Goal: Transaction & Acquisition: Purchase product/service

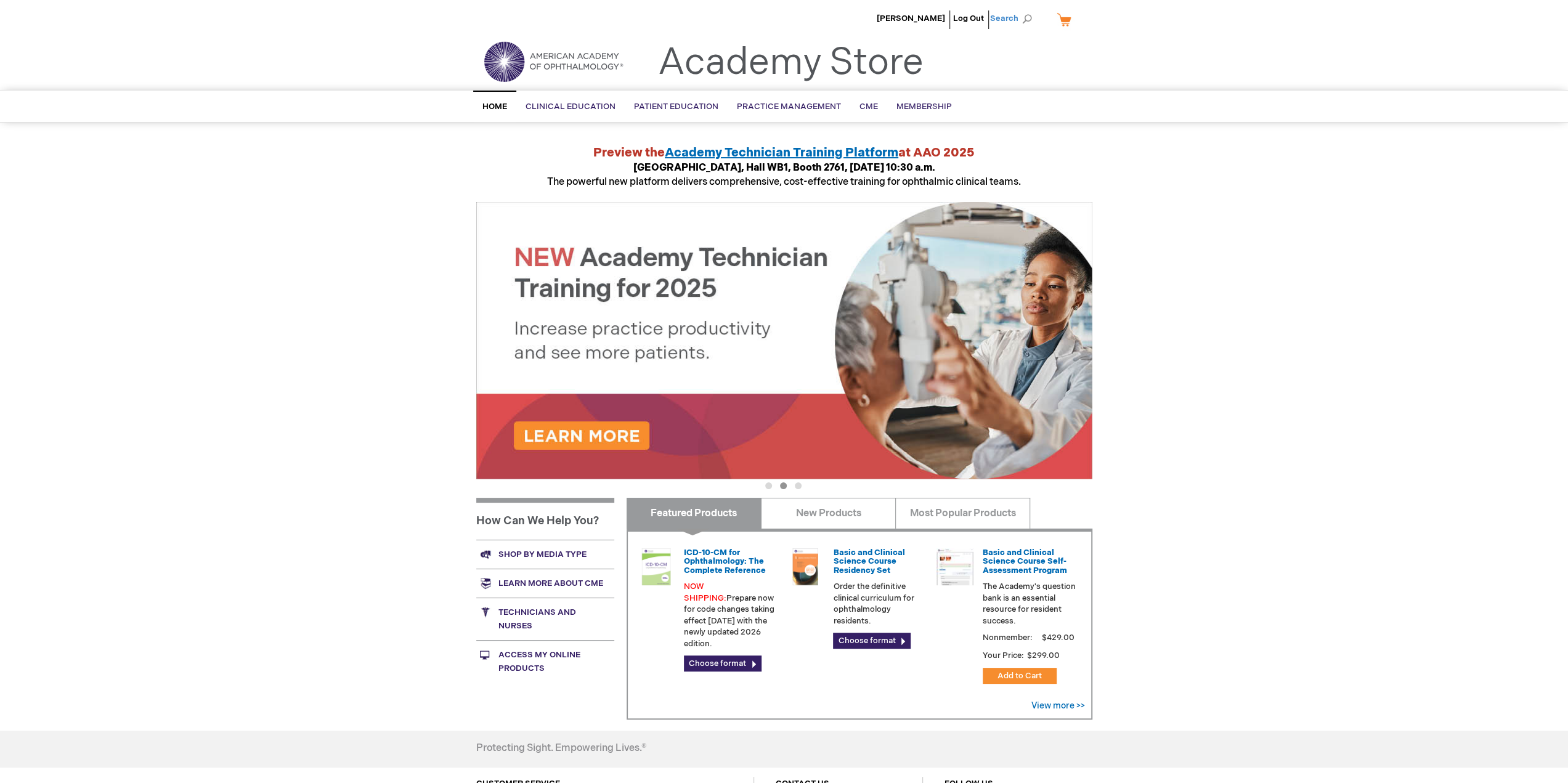
click at [1025, 20] on span "Search" at bounding box center [1013, 18] width 47 height 25
type input "coding coach"
click at [962, 180] on span "View all 5 results →" at bounding box center [956, 174] width 68 height 9
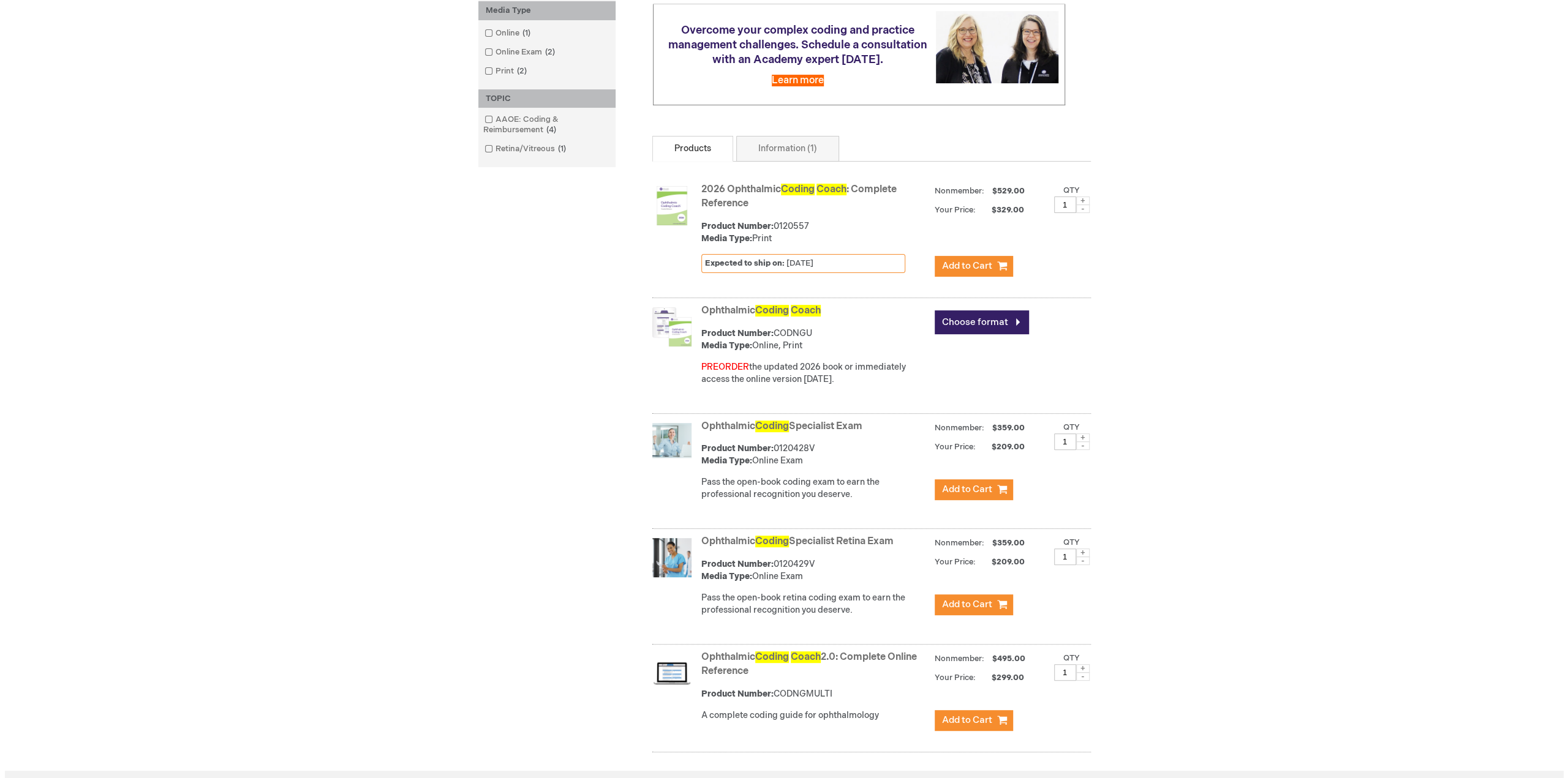
scroll to position [306, 0]
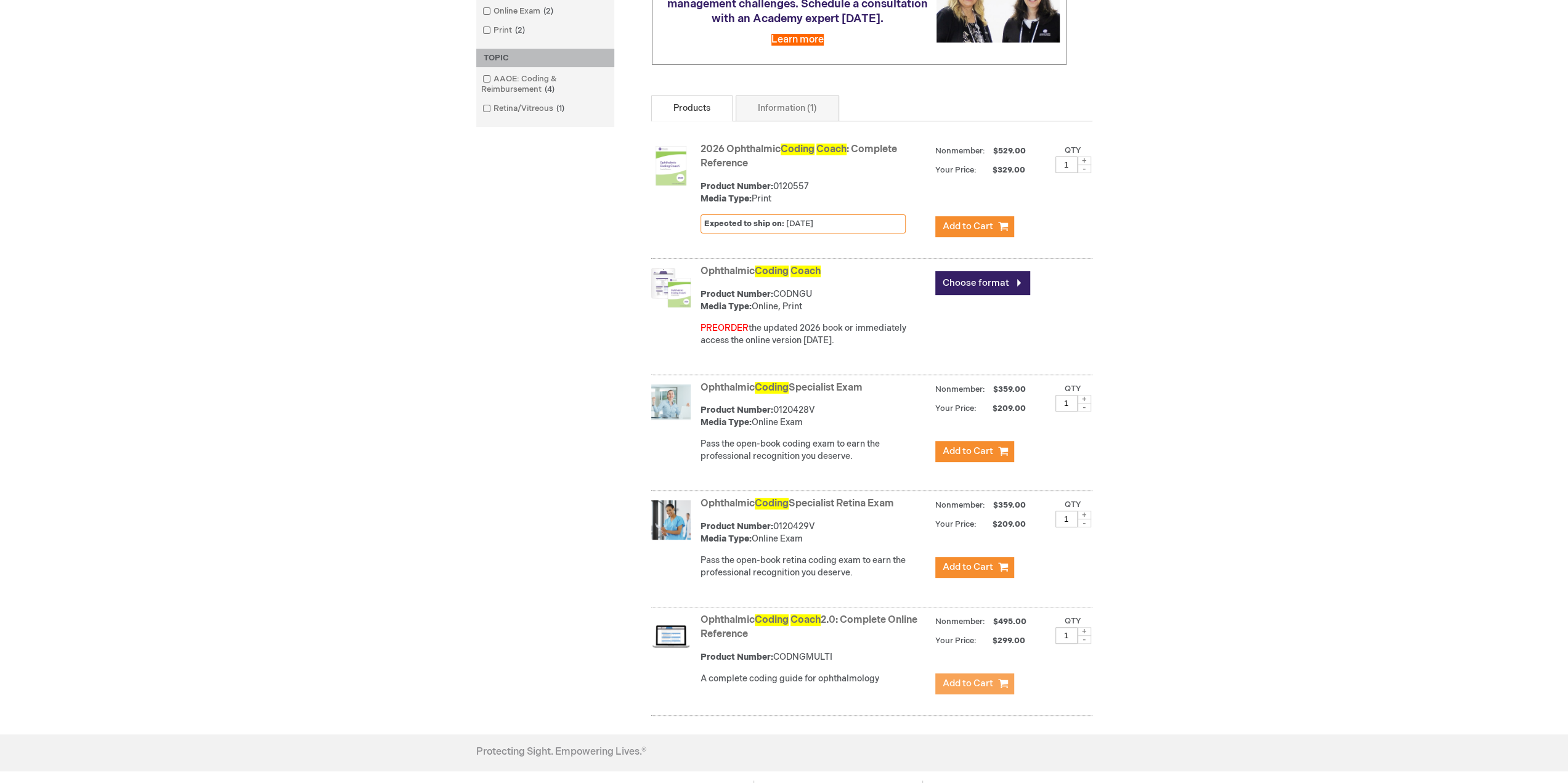
click at [972, 690] on span "Add to Cart" at bounding box center [968, 683] width 51 height 12
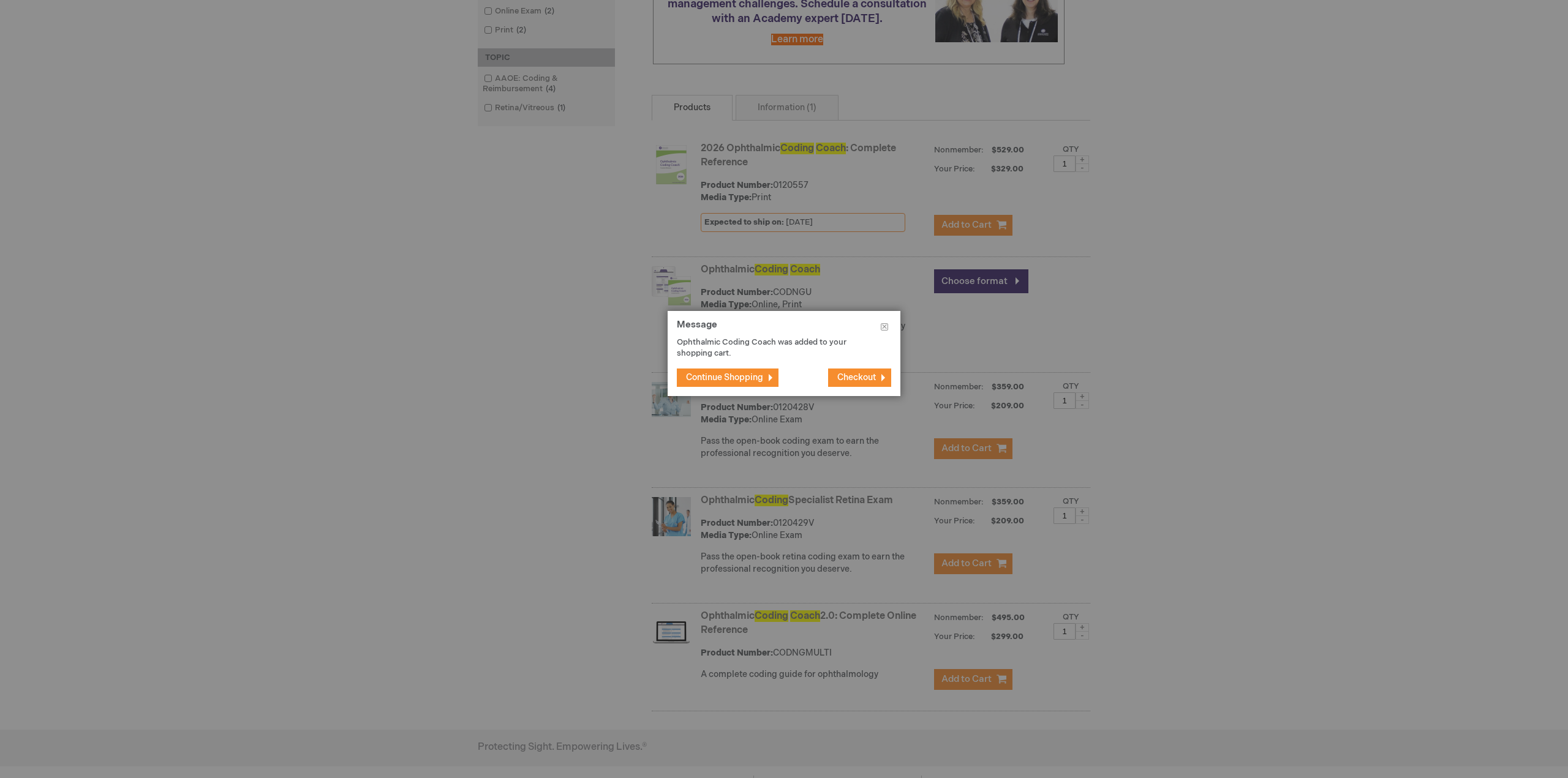
click at [858, 377] on span "Checkout" at bounding box center [857, 377] width 38 height 10
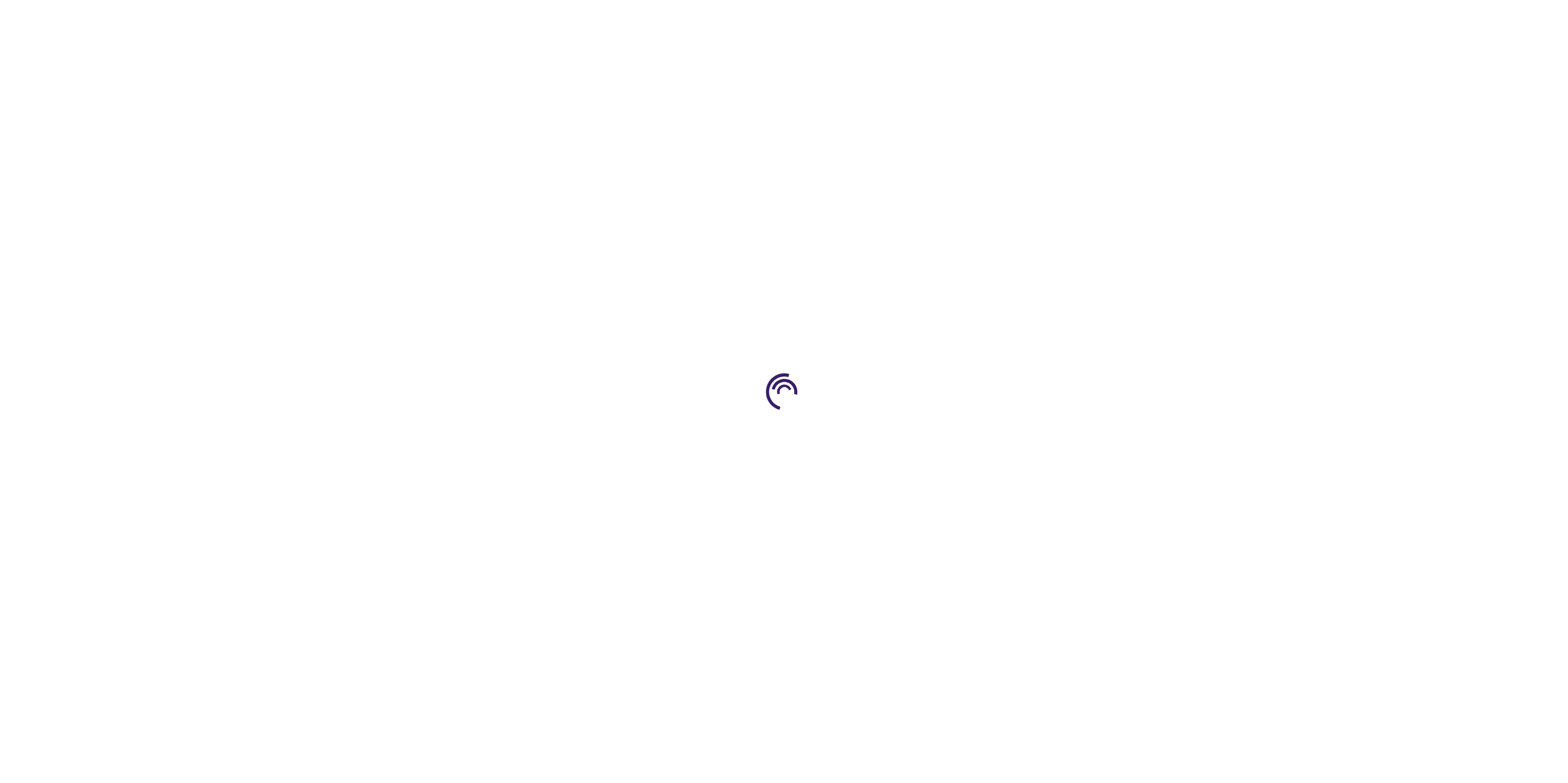
select select "US"
select select "54"
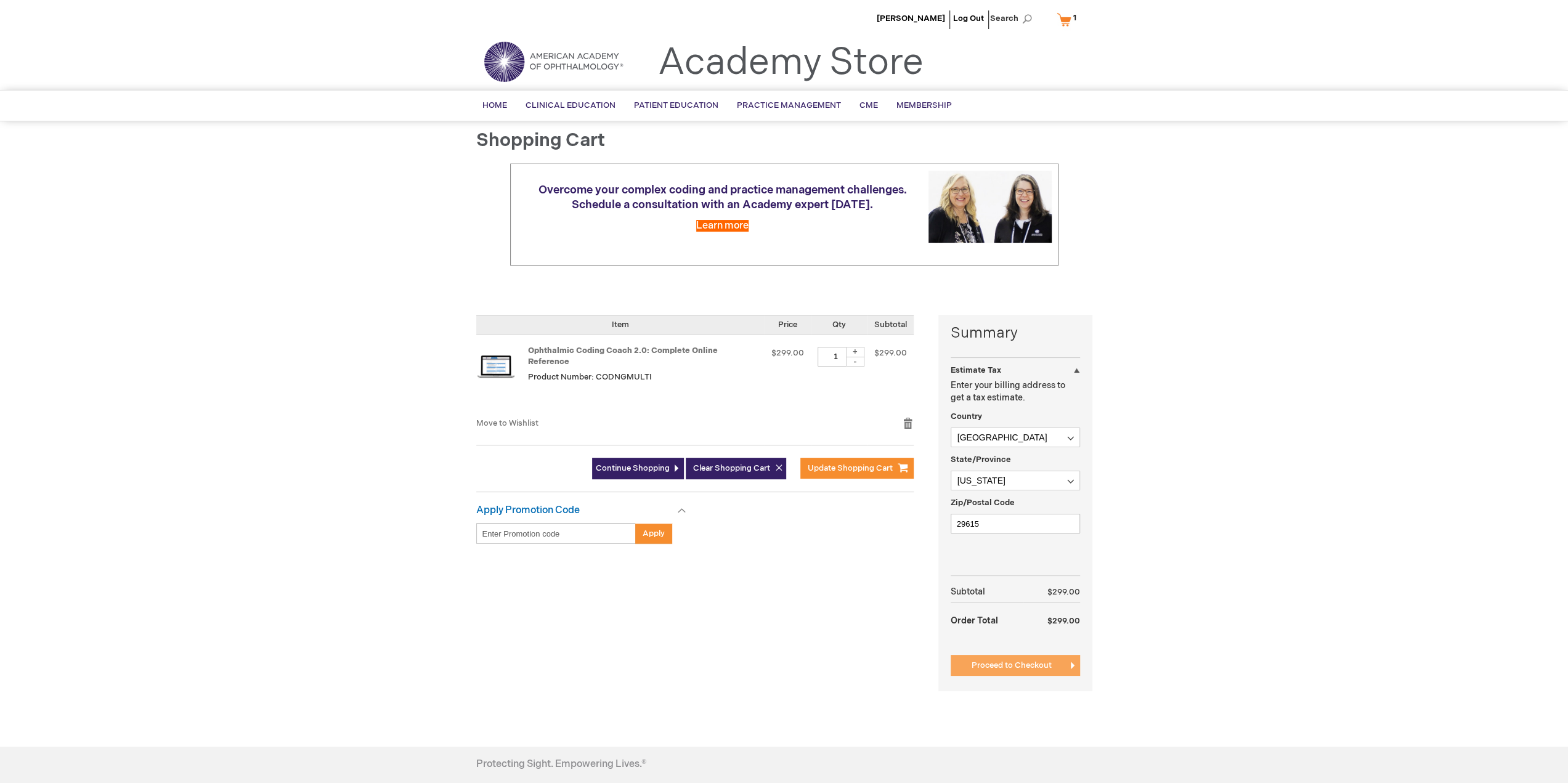
click at [1024, 662] on span "Proceed to Checkout" at bounding box center [1012, 666] width 80 height 10
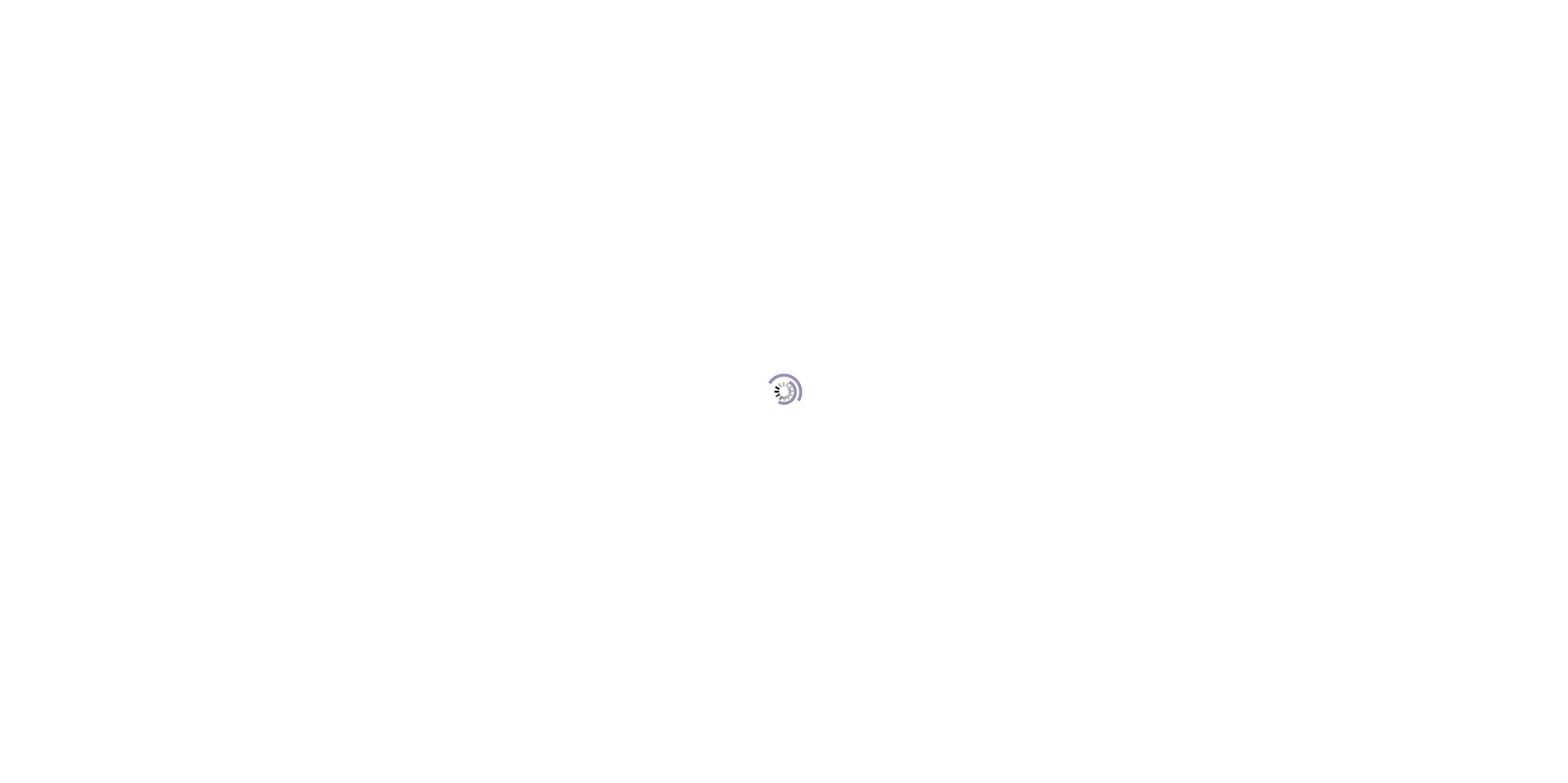
scroll to position [168, 0]
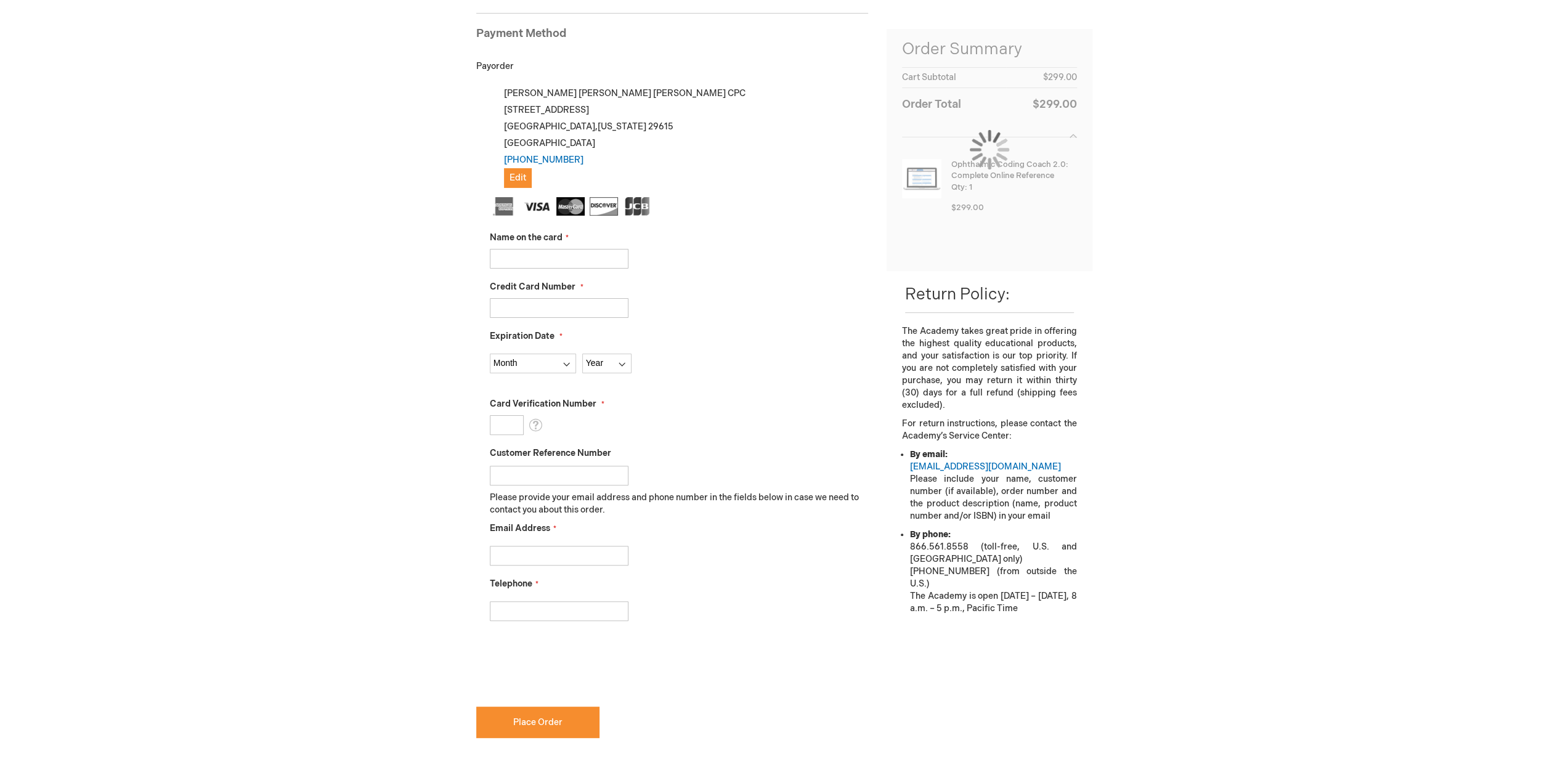
click at [531, 257] on input "Name on the card" at bounding box center [559, 259] width 138 height 20
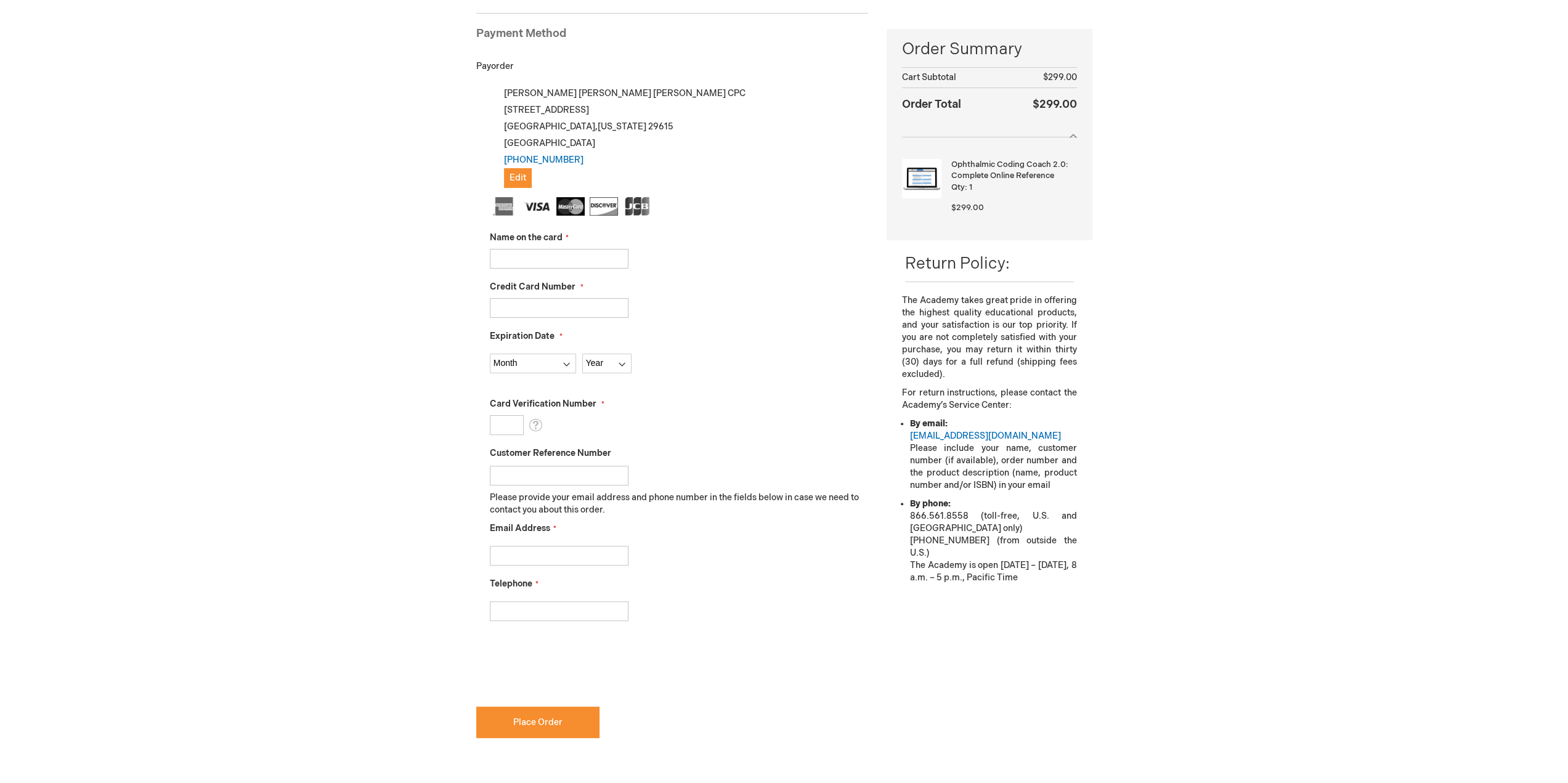
click at [595, 256] on input "Name on the card" at bounding box center [559, 259] width 138 height 20
click at [739, 241] on div "Name on the card" at bounding box center [678, 250] width 379 height 37
click at [526, 255] on input "Name on the card" at bounding box center [559, 259] width 138 height 20
type input "5119240005088942"
drag, startPoint x: 595, startPoint y: 257, endPoint x: 420, endPoint y: 246, distance: 175.3
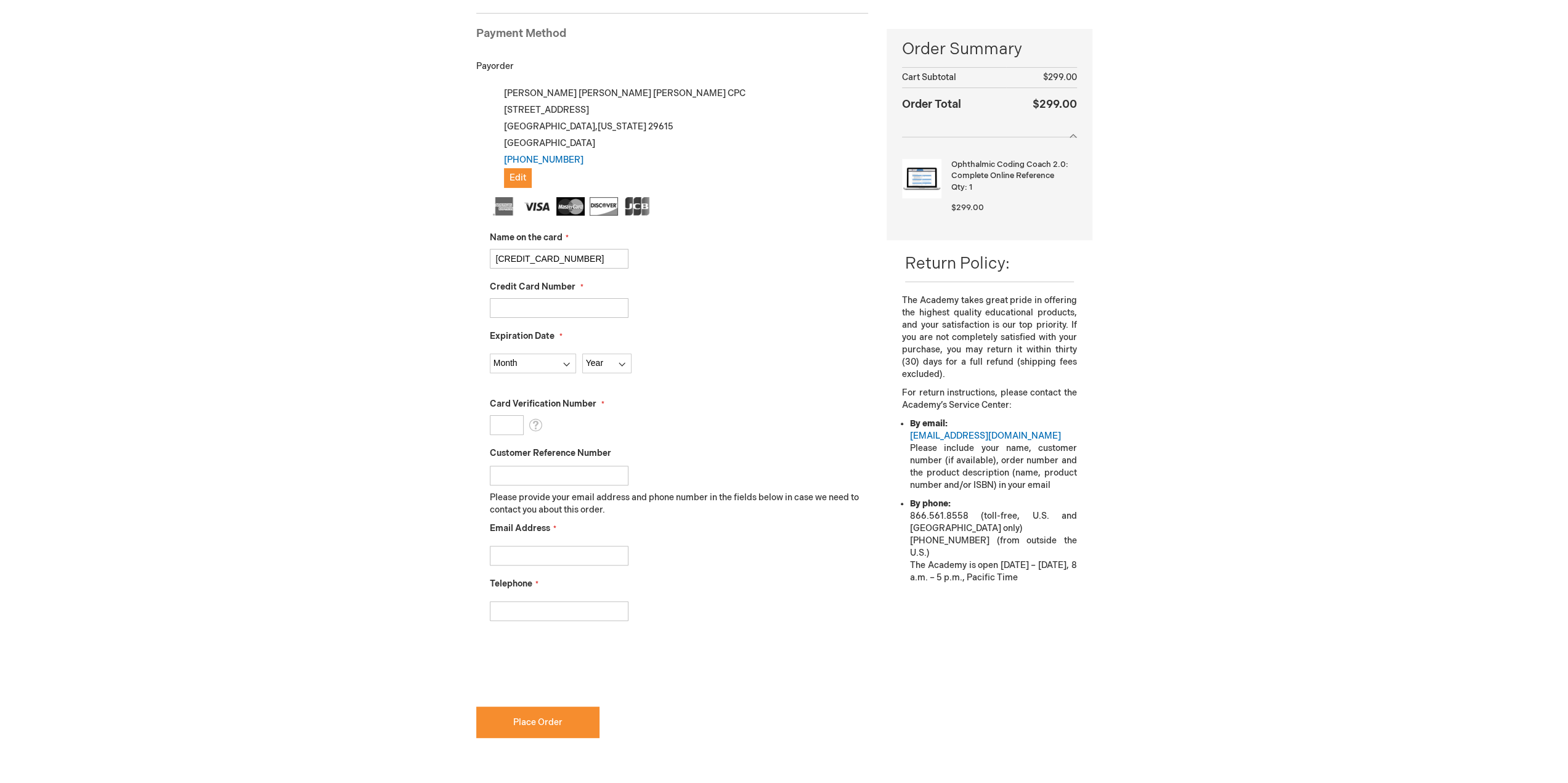
click at [420, 246] on div "Maria Bouck Log Out Search My Cart 1 1 items CLOSE RECENTLY ADDED ITEM(S) Close…" at bounding box center [784, 446] width 1568 height 1228
click at [563, 304] on input "Credit Card Number" at bounding box center [559, 308] width 138 height 20
paste input "5119240005088942"
type input "5119240005088942"
click at [566, 251] on input "Name on the card" at bounding box center [559, 259] width 138 height 20
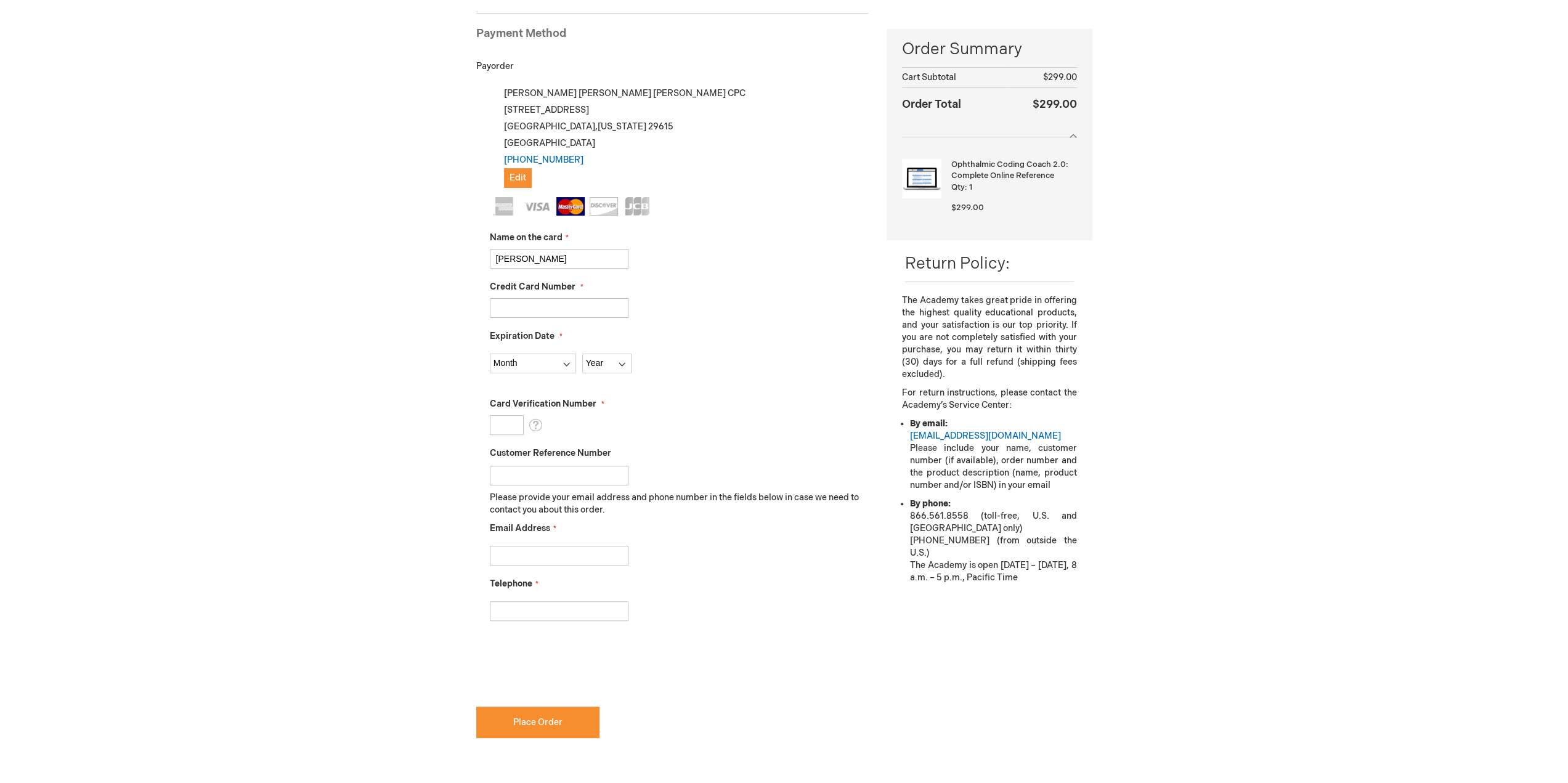
type input "Maria Shinn Bouck"
click at [568, 363] on select "Month 01 - January 02 - February 03 - March 04 - April 05 - May 06 - June 07 - …" at bounding box center [532, 363] width 86 height 20
select select "10"
click at [489, 354] on select "Month 01 - January 02 - February 03 - March 04 - April 05 - May 06 - June 07 - …" at bounding box center [532, 363] width 86 height 20
click at [620, 360] on select "Year 2025 2026 2027 2028 2029 2030 2031 2032 2033 2034 2035" at bounding box center [606, 363] width 49 height 20
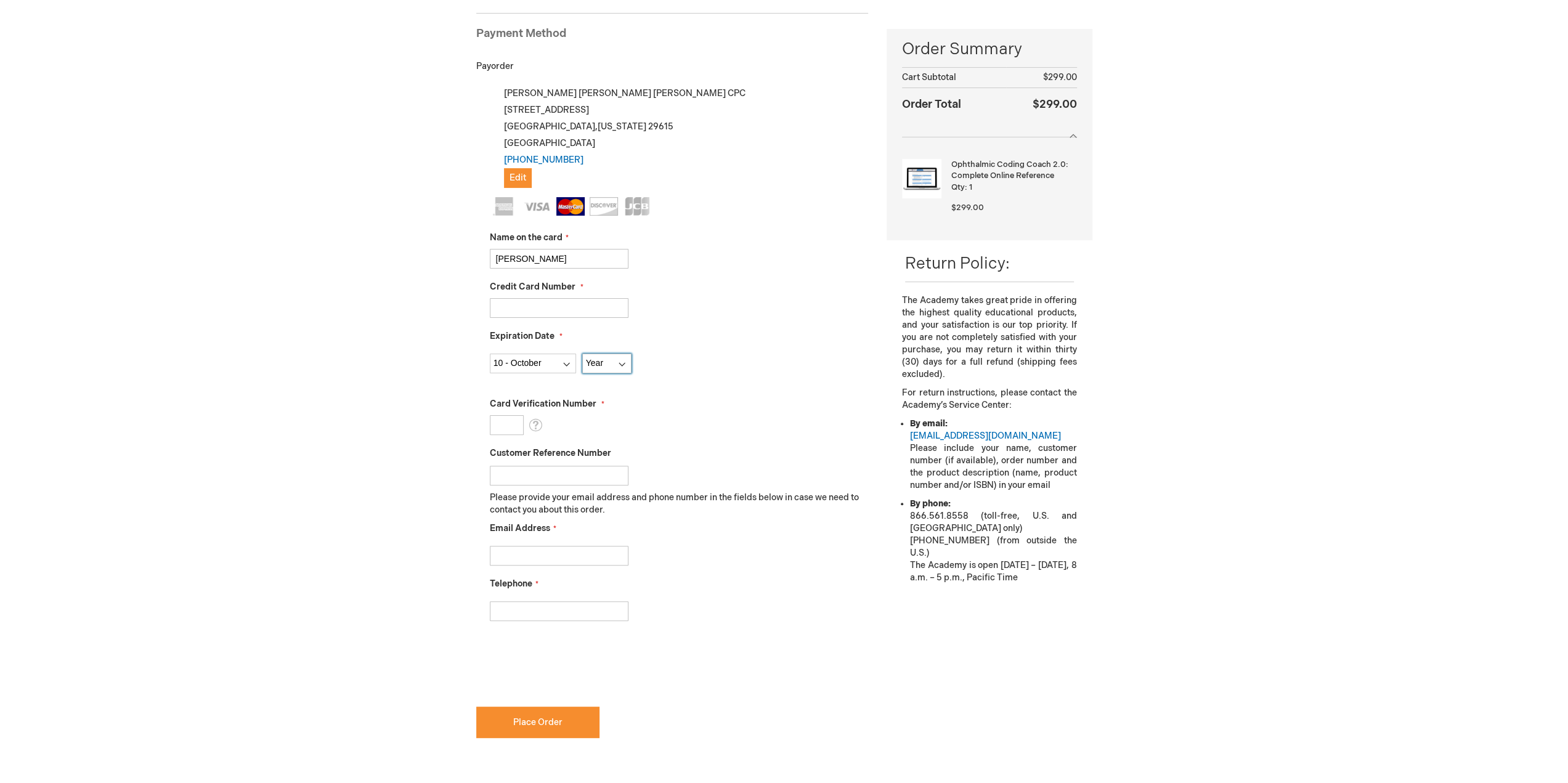
select select "2027"
click at [582, 354] on select "Year 2025 2026 2027 2028 2029 2030 2031 2032 2033 2034 2035" at bounding box center [606, 363] width 49 height 20
click at [506, 424] on input "Card Verification Number" at bounding box center [506, 425] width 34 height 20
type input "693"
click at [551, 560] on input "Email Address" at bounding box center [559, 555] width 138 height 20
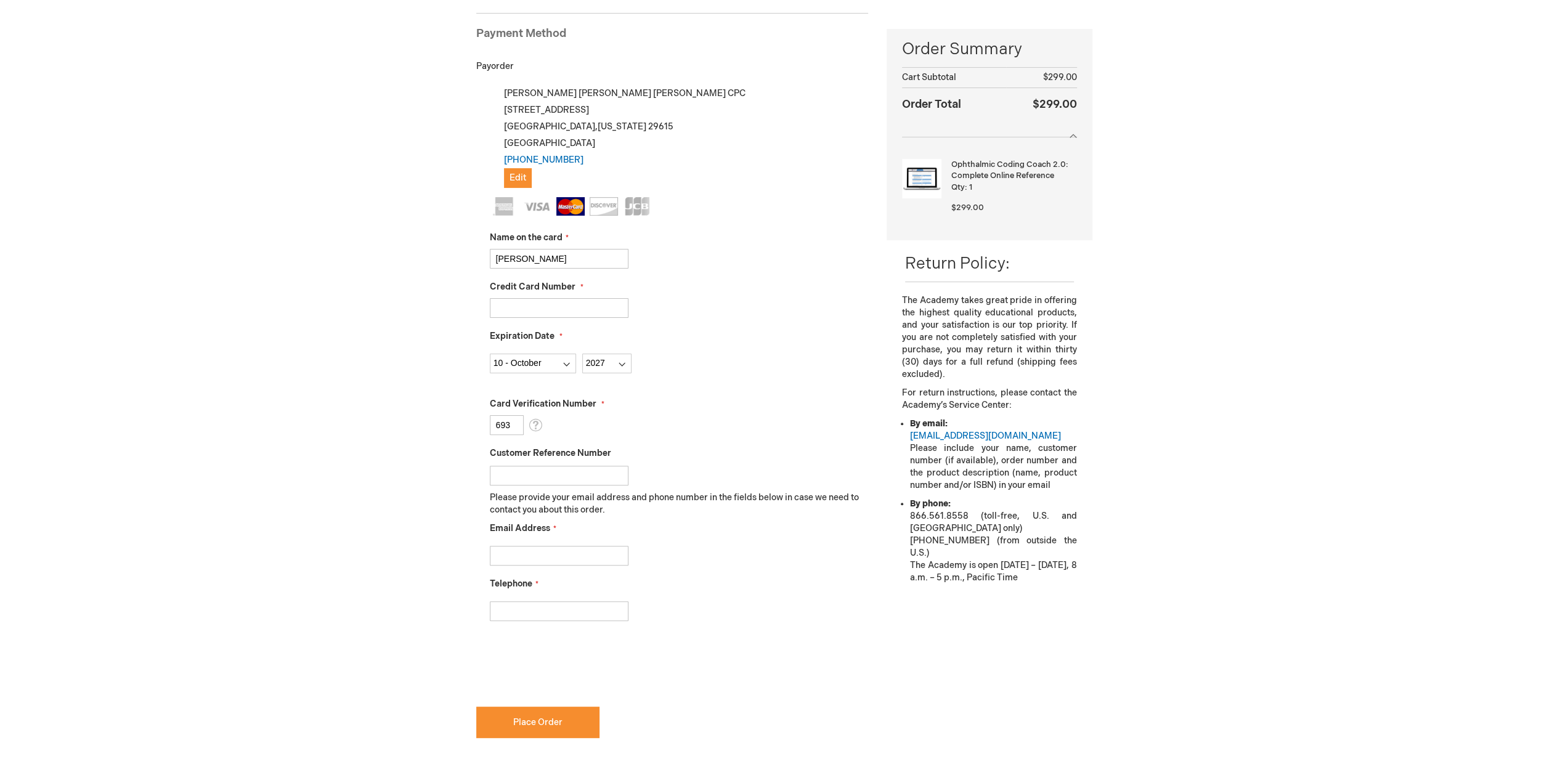
type input "mshinnbouck@gmail.com"
type input "4408299800"
checkbox input "true"
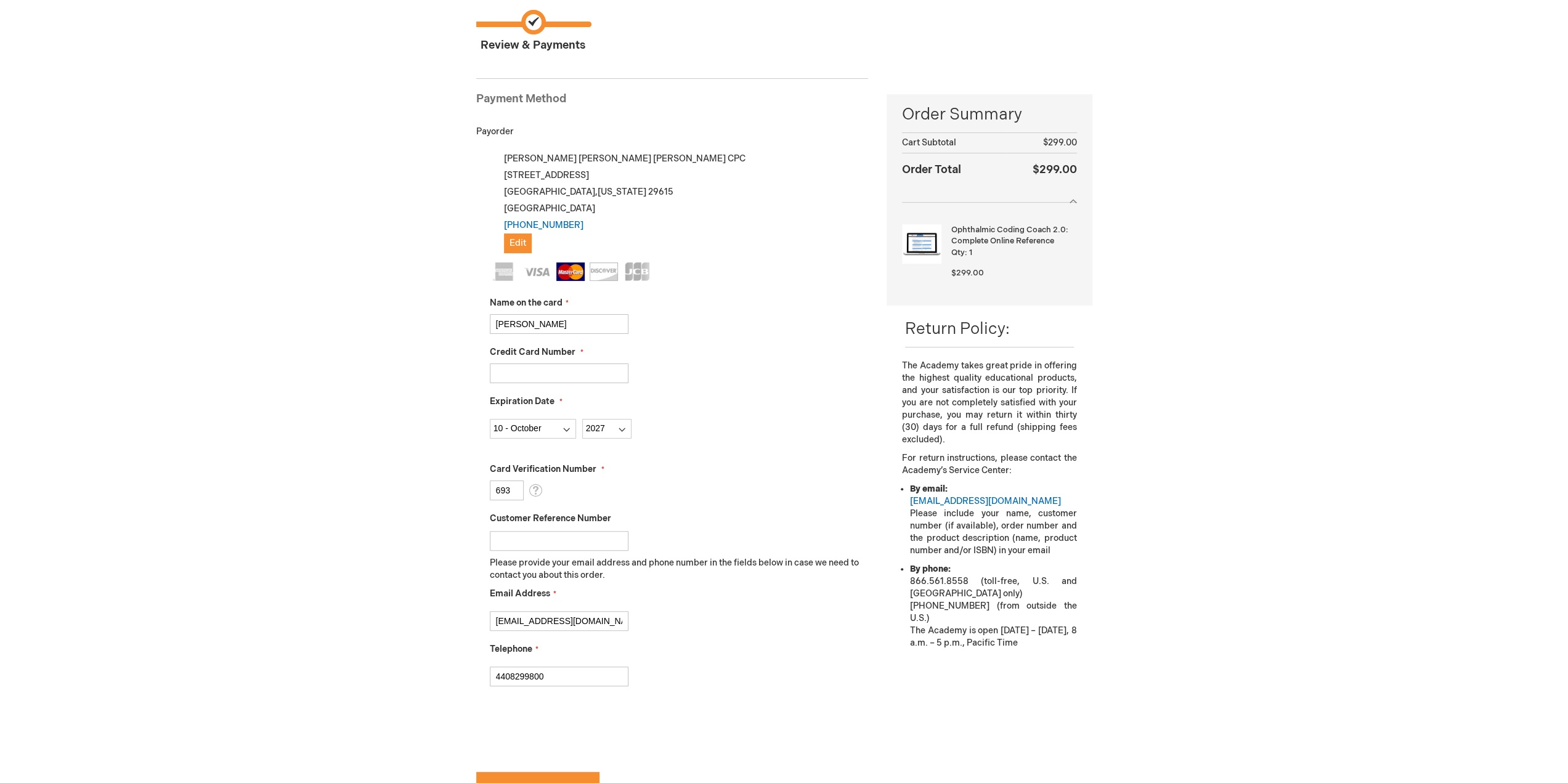
scroll to position [247, 0]
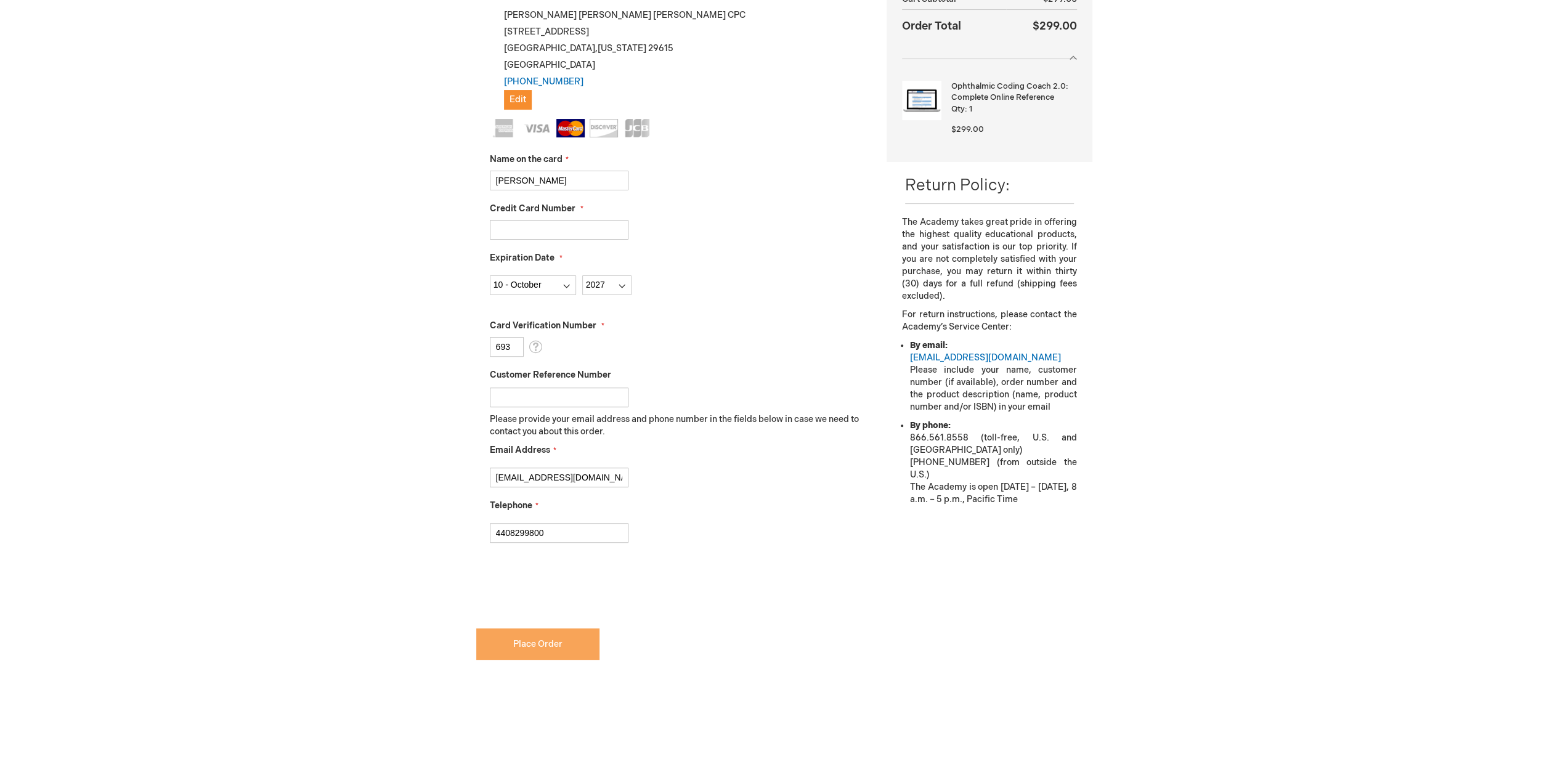
click at [550, 641] on span "Place Order" at bounding box center [537, 644] width 49 height 10
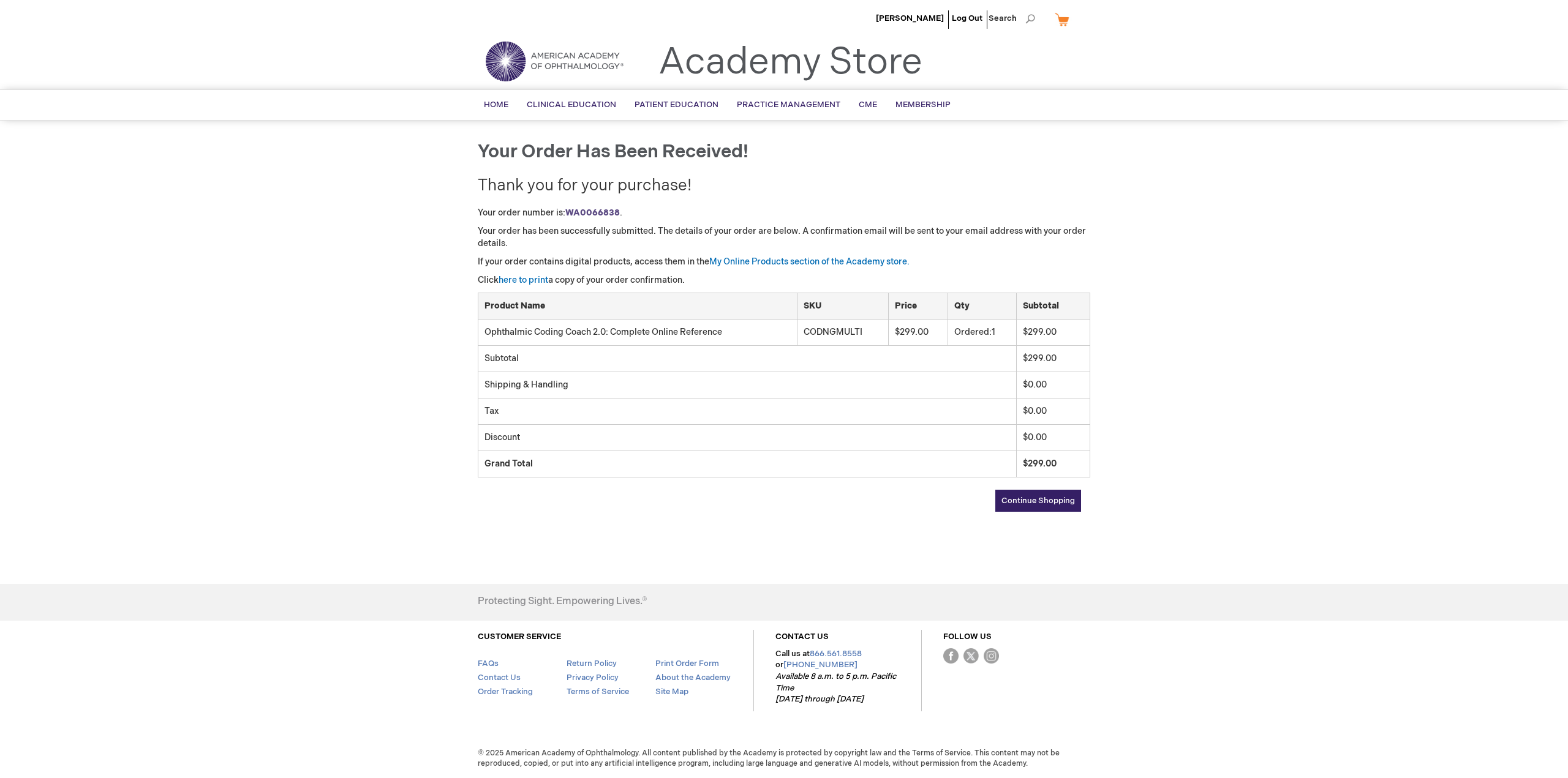
click at [1419, 228] on div "[PERSON_NAME] Log Out Search My Cart CLOSE RECENTLY ADDED ITEM(S) Close There a…" at bounding box center [784, 389] width 1568 height 778
